Goal: Information Seeking & Learning: Check status

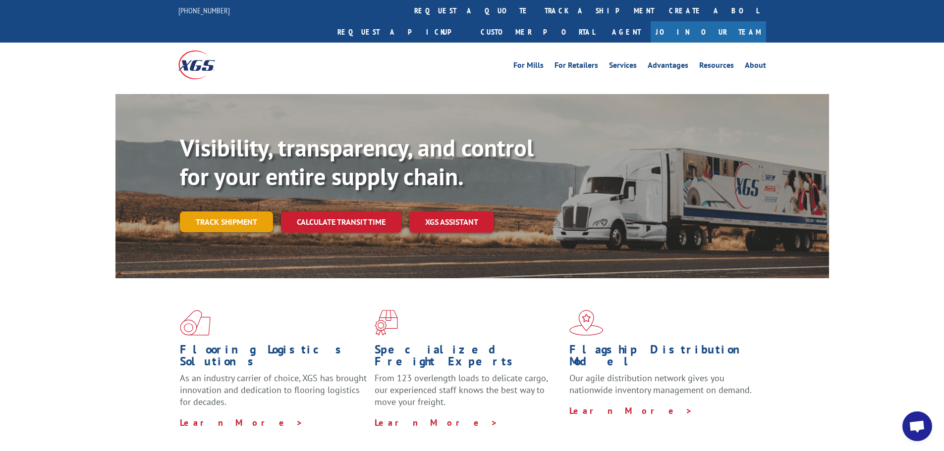
click at [237, 212] on link "Track shipment" at bounding box center [226, 222] width 93 height 21
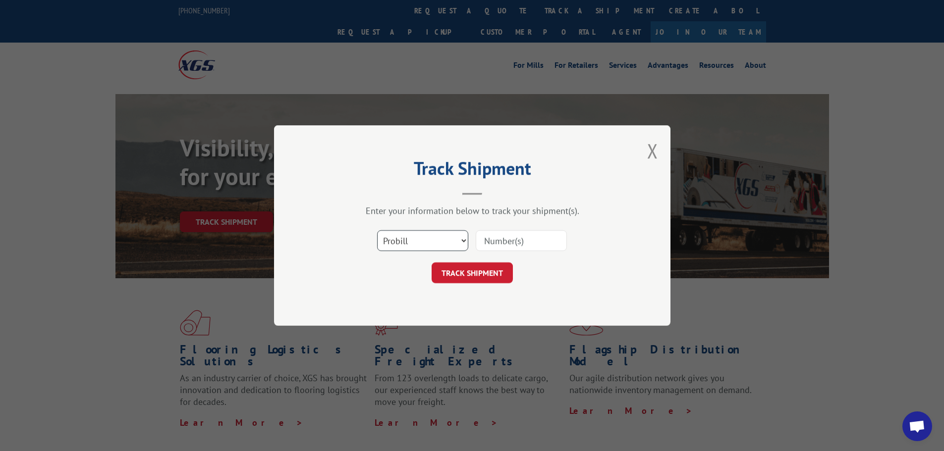
click at [436, 249] on select "Select category... Probill BOL PO" at bounding box center [422, 240] width 91 height 21
click at [377, 230] on select "Select category... Probill BOL PO" at bounding box center [422, 240] width 91 height 21
drag, startPoint x: 409, startPoint y: 234, endPoint x: 406, endPoint y: 243, distance: 9.9
click at [407, 239] on select "Select category... Probill BOL PO" at bounding box center [422, 240] width 91 height 21
select select "bol"
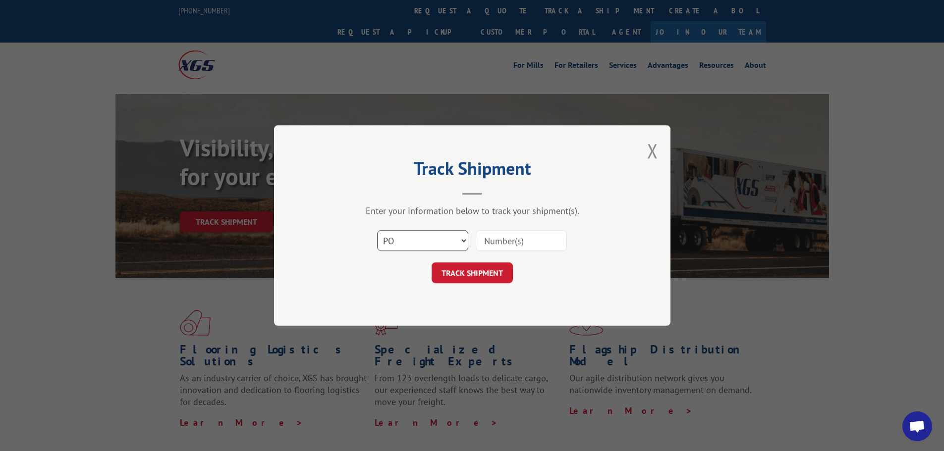
click at [377, 230] on select "Select category... Probill BOL PO" at bounding box center [422, 240] width 91 height 21
click at [506, 241] on input at bounding box center [521, 240] width 91 height 21
type input "54396853"
click button "TRACK SHIPMENT" at bounding box center [472, 273] width 81 height 21
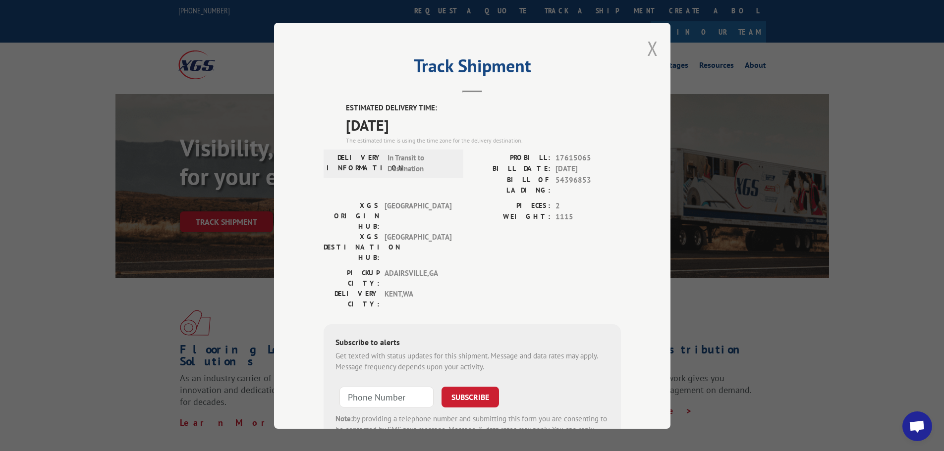
click at [648, 45] on button "Close modal" at bounding box center [652, 48] width 11 height 26
